Goal: Transaction & Acquisition: Book appointment/travel/reservation

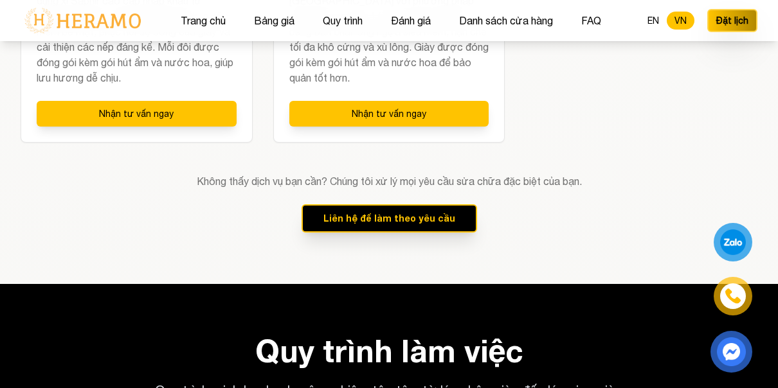
scroll to position [2186, 0]
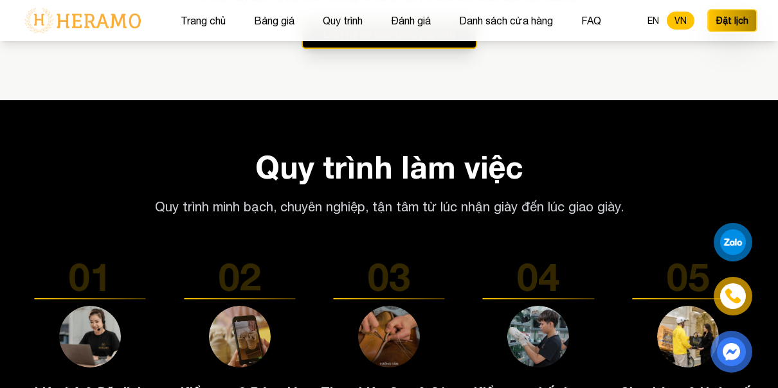
scroll to position [2177, 0]
